Goal: Transaction & Acquisition: Subscribe to service/newsletter

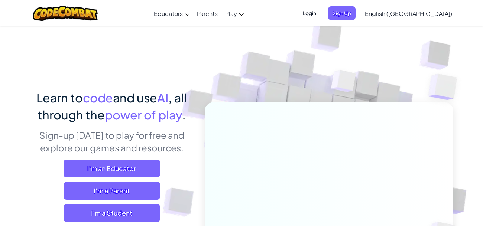
click at [356, 13] on span "Sign Up" at bounding box center [342, 13] width 28 height 14
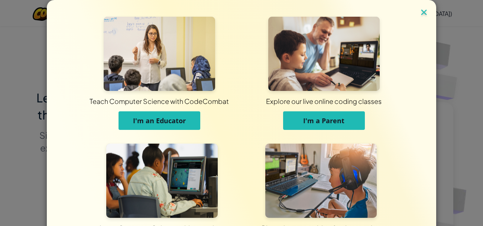
click at [424, 12] on img at bounding box center [424, 12] width 10 height 11
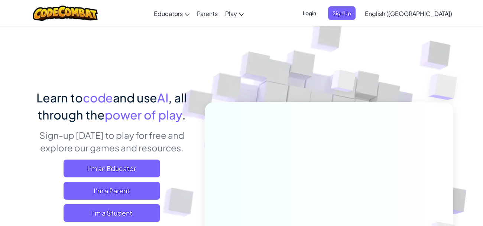
click at [321, 10] on span "Login" at bounding box center [309, 13] width 22 height 14
